Goal: Task Accomplishment & Management: Manage account settings

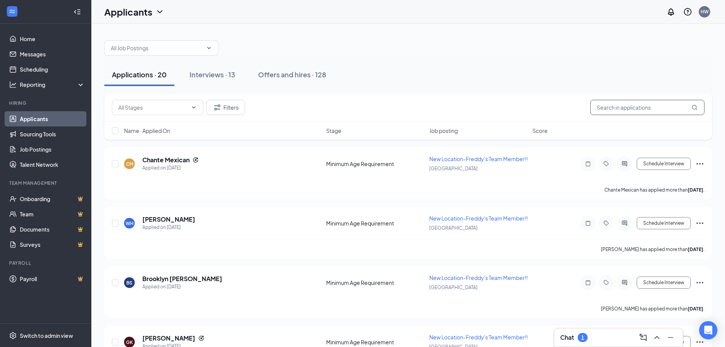
click at [612, 110] on input "text" at bounding box center [647, 107] width 114 height 15
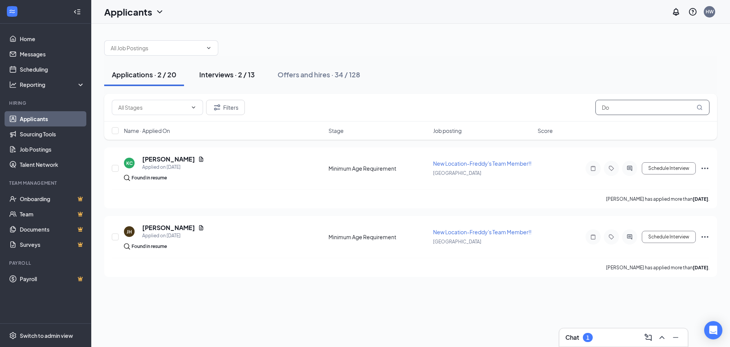
type input "Do"
click at [229, 78] on div "Interviews · 2 / 13" at bounding box center [227, 75] width 56 height 10
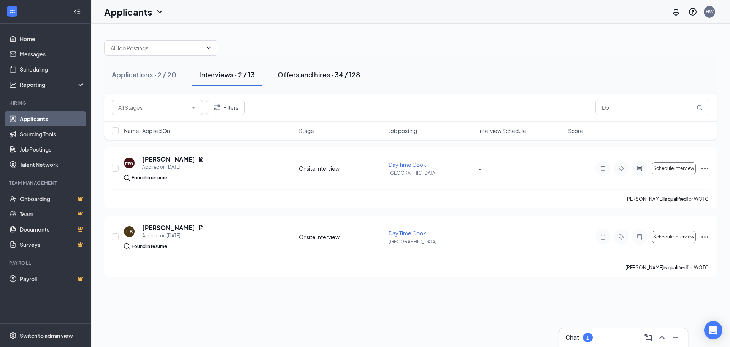
click at [322, 76] on div "Offers and hires · 34 / 128" at bounding box center [319, 75] width 83 height 10
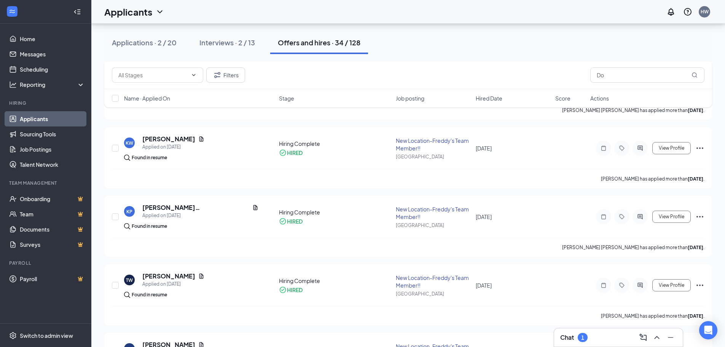
scroll to position [1217, 0]
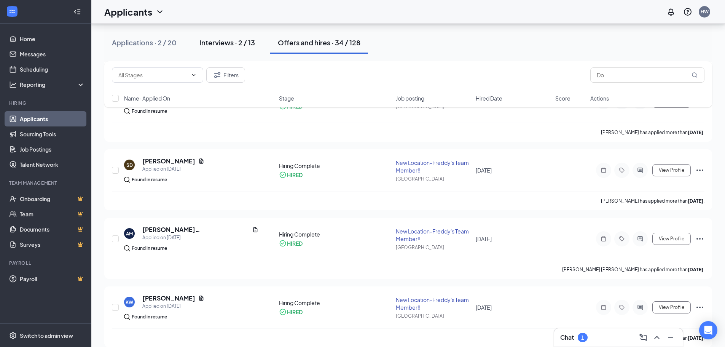
click at [202, 42] on div "Interviews · 2 / 13" at bounding box center [227, 43] width 56 height 10
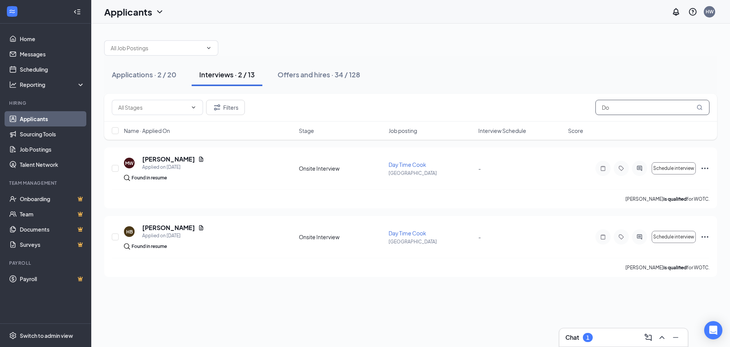
drag, startPoint x: 584, startPoint y: 107, endPoint x: 286, endPoint y: 94, distance: 298.2
click at [353, 111] on div "Filters Do" at bounding box center [411, 107] width 598 height 15
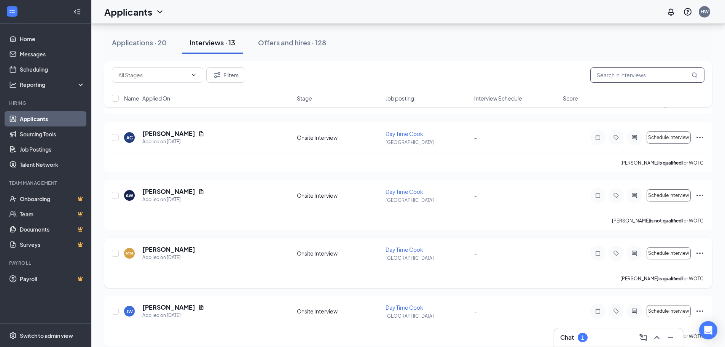
scroll to position [561, 0]
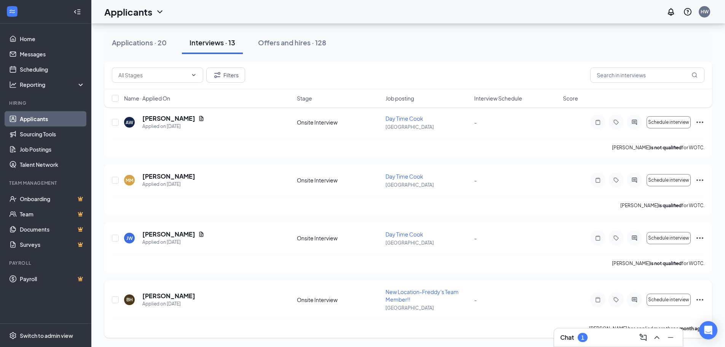
click at [699, 298] on icon "Ellipses" at bounding box center [699, 299] width 9 height 9
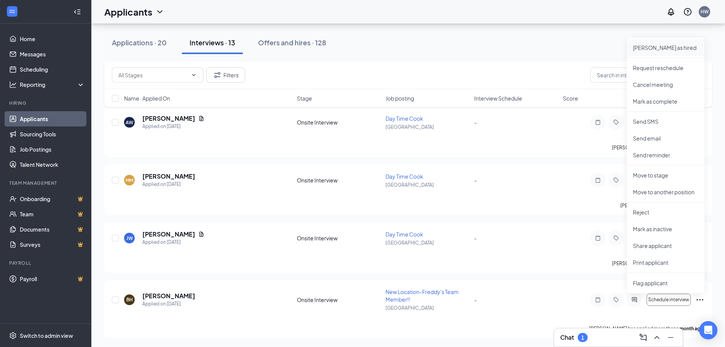
click at [649, 51] on p "[PERSON_NAME] as hired" at bounding box center [665, 48] width 65 height 8
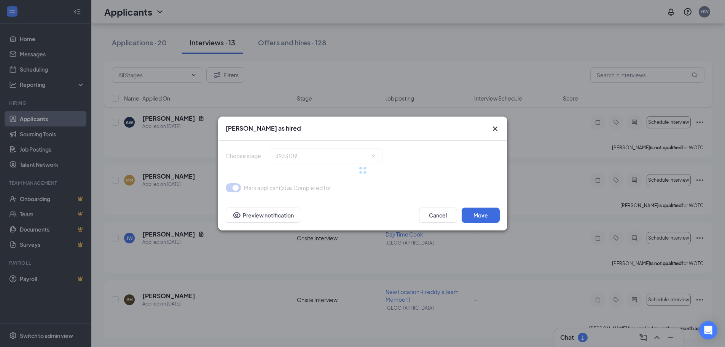
type input "Hiring Complete (final stage)"
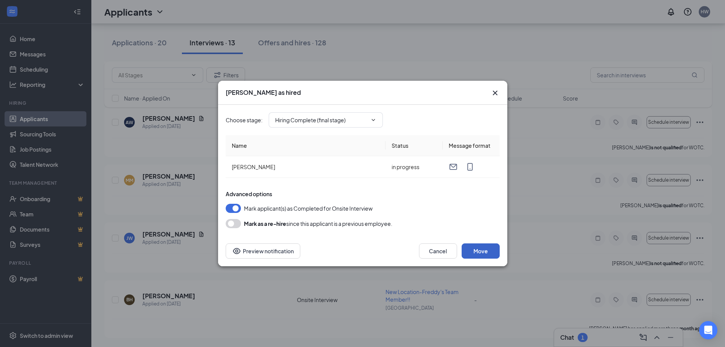
click at [484, 251] on button "Move" at bounding box center [481, 250] width 38 height 15
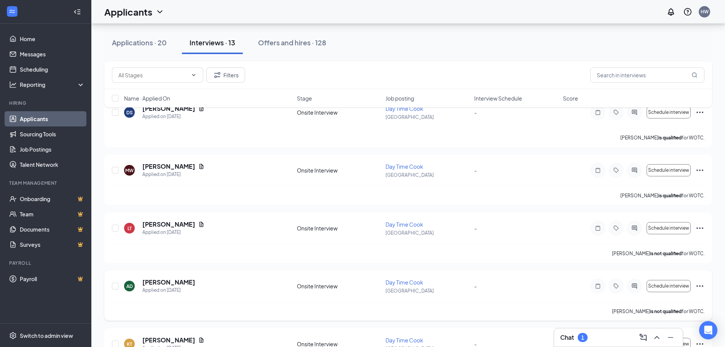
scroll to position [0, 0]
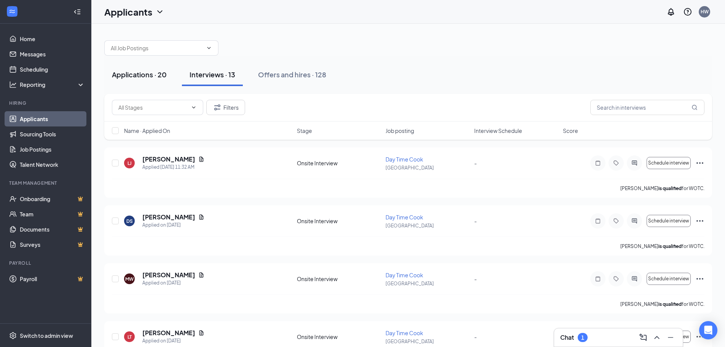
click at [140, 70] on div "Applications · 20" at bounding box center [139, 75] width 55 height 10
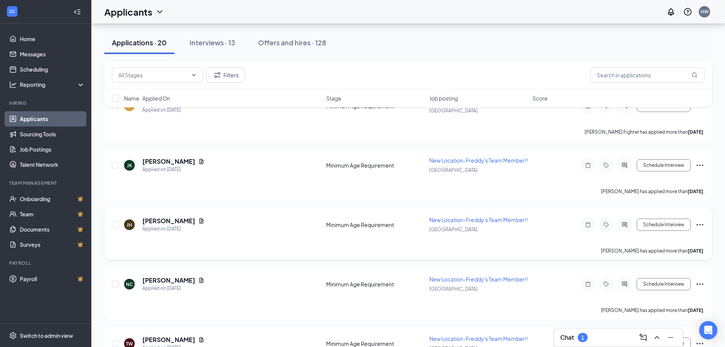
scroll to position [837, 0]
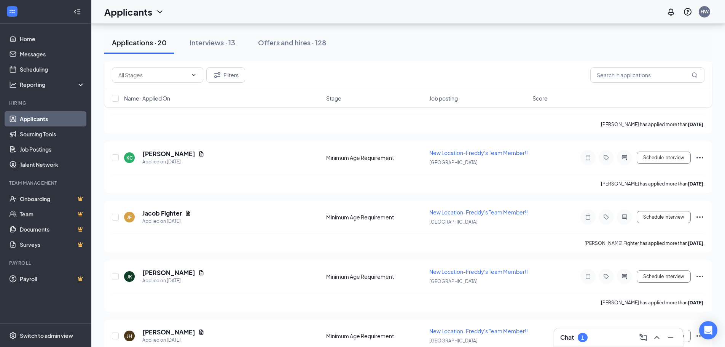
click at [610, 340] on div "Chat 1" at bounding box center [618, 337] width 116 height 12
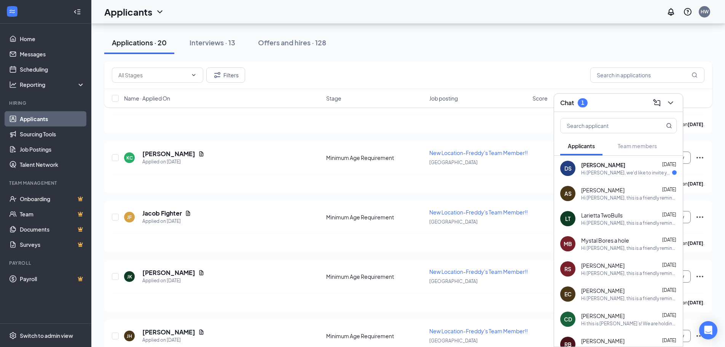
click at [637, 173] on div "Hi [PERSON_NAME], we'd like to invite you to a meeting with [PERSON_NAME]'s Fro…" at bounding box center [626, 172] width 91 height 6
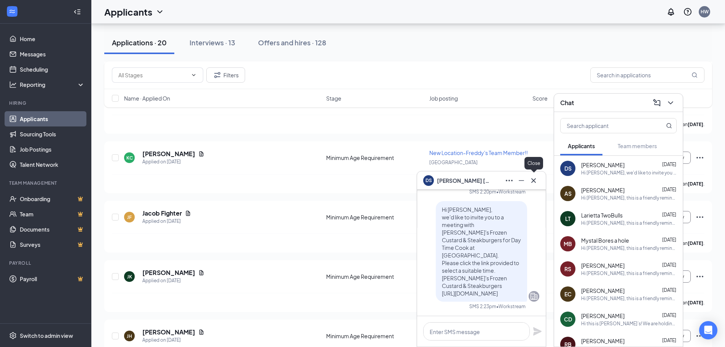
click at [536, 180] on icon "Cross" at bounding box center [533, 180] width 9 height 9
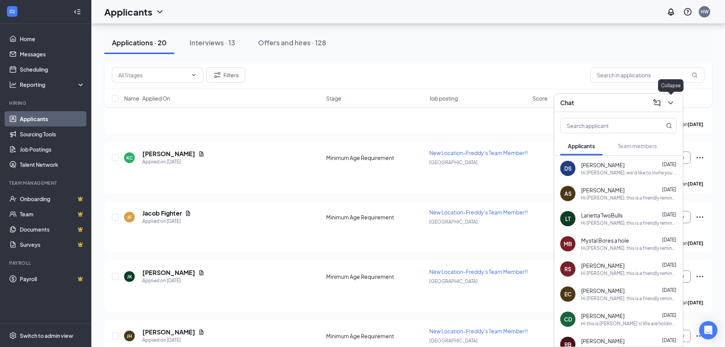
click at [670, 104] on icon "ChevronDown" at bounding box center [670, 102] width 9 height 9
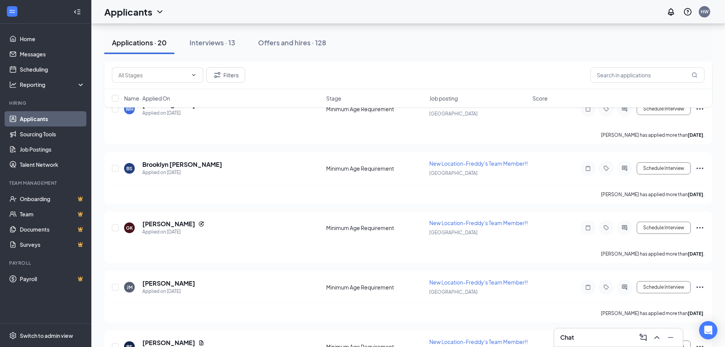
scroll to position [0, 0]
